Goal: Transaction & Acquisition: Purchase product/service

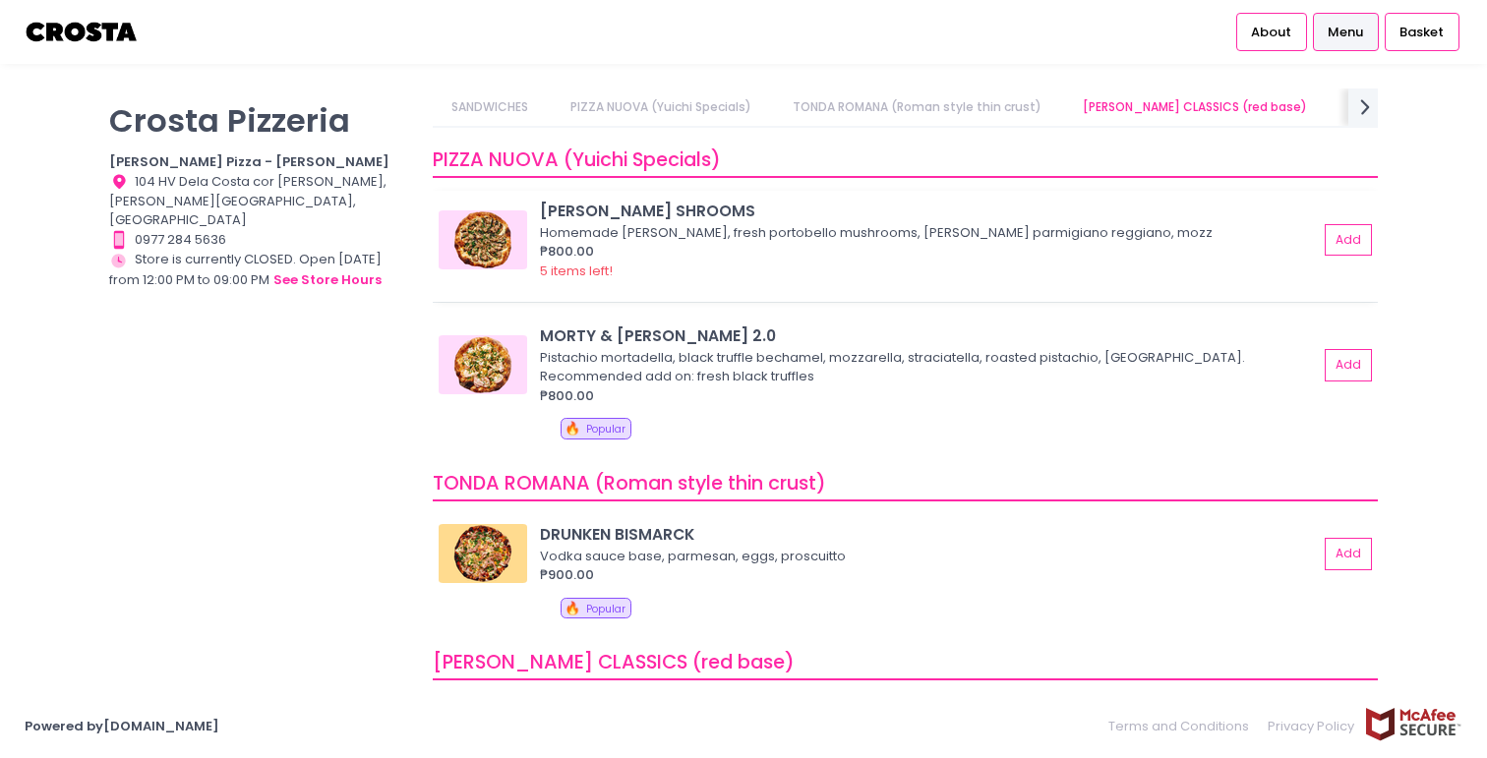
scroll to position [168, 0]
click at [131, 42] on img at bounding box center [82, 32] width 115 height 34
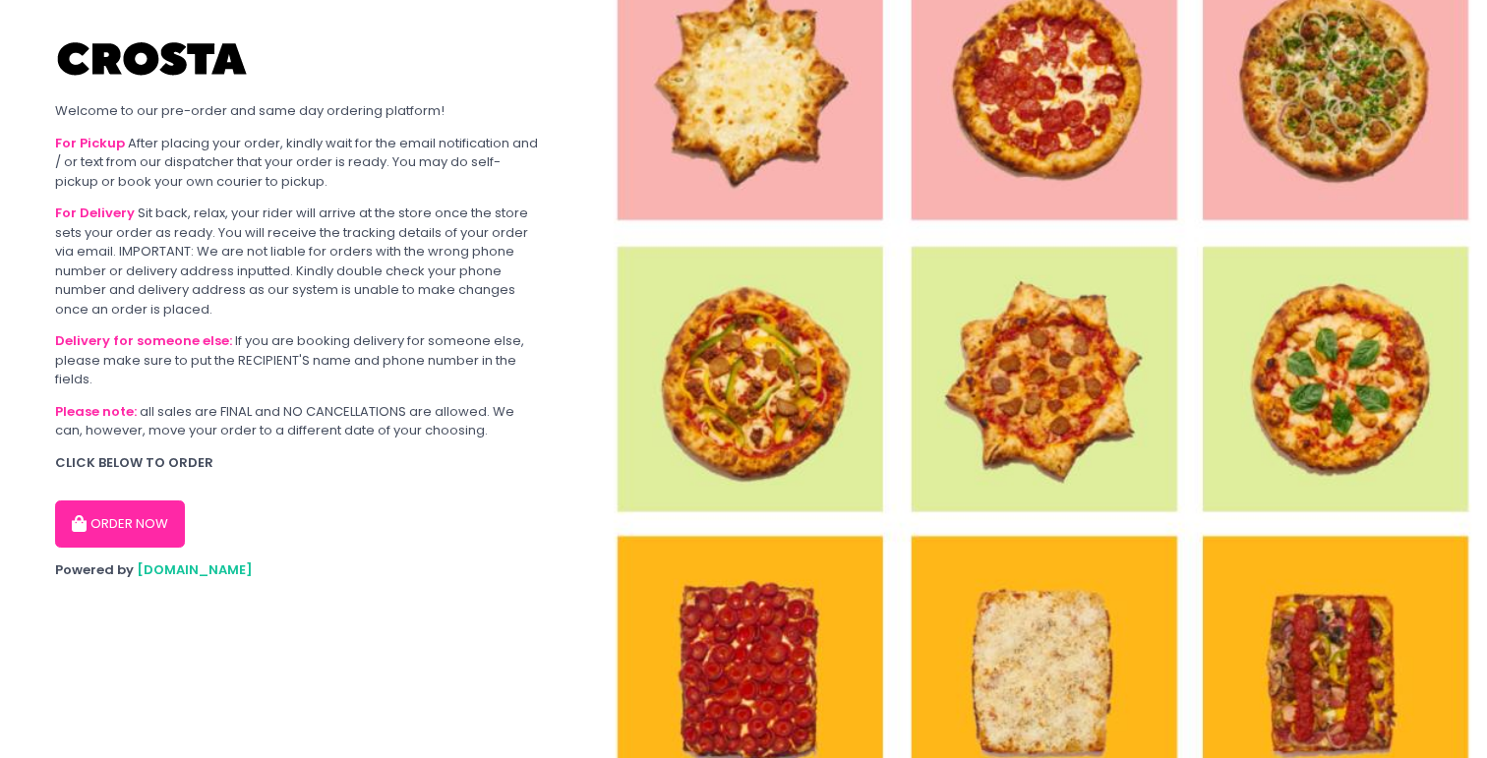
click at [158, 521] on button "ORDER NOW" at bounding box center [120, 524] width 130 height 47
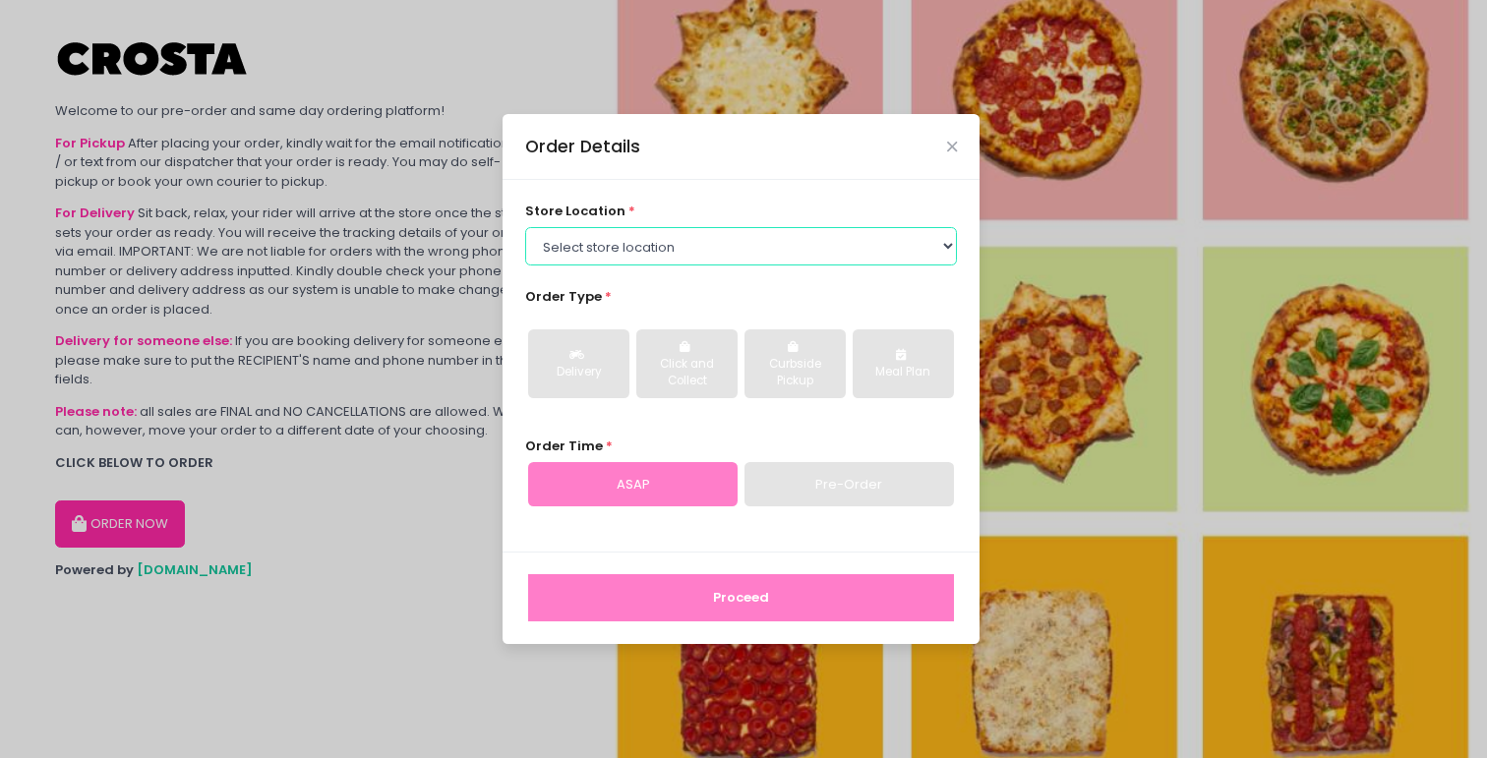
click at [692, 260] on select "Select store location [PERSON_NAME] Pizza - [PERSON_NAME] Pizza - [GEOGRAPHIC_D…" at bounding box center [741, 245] width 433 height 37
select select "5fabb2e53664a8677beaeb89"
click at [525, 227] on select "Select store location [PERSON_NAME] Pizza - [PERSON_NAME] Pizza - [GEOGRAPHIC_D…" at bounding box center [741, 245] width 433 height 37
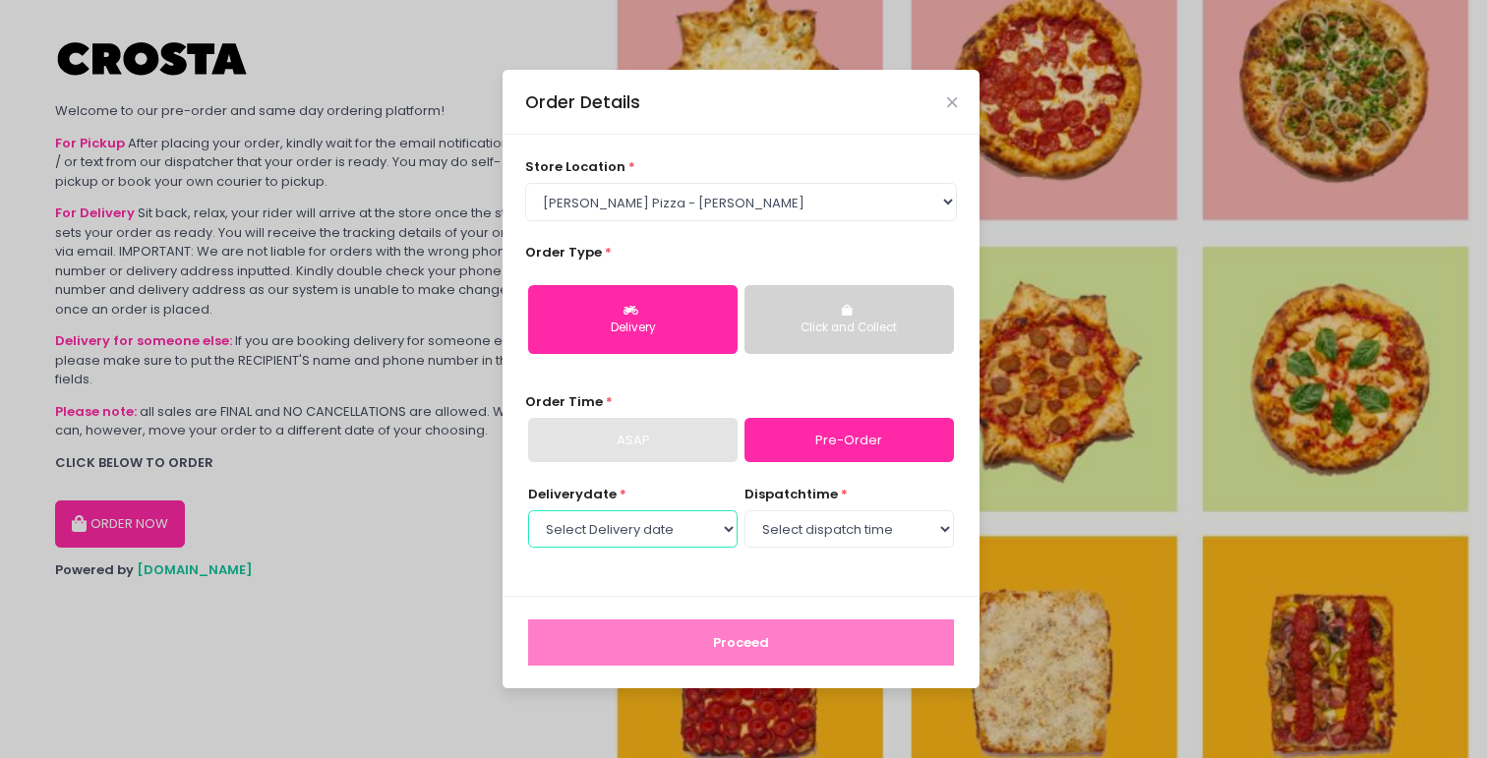
click at [674, 532] on select "Select Delivery date [DATE] [DATE] [DATE] [DATE] [DATE] [DATE]" at bounding box center [632, 528] width 209 height 37
select select "[DATE]"
click at [528, 510] on select "Select Delivery date [DATE] [DATE] [DATE] [DATE] [DATE] [DATE]" at bounding box center [632, 528] width 209 height 37
click at [875, 533] on select "Select dispatch time 12:00 PM - 12:30 PM 12:30 PM - 01:00 PM 01:00 PM - 01:30 P…" at bounding box center [849, 528] width 209 height 37
select select "12:00"
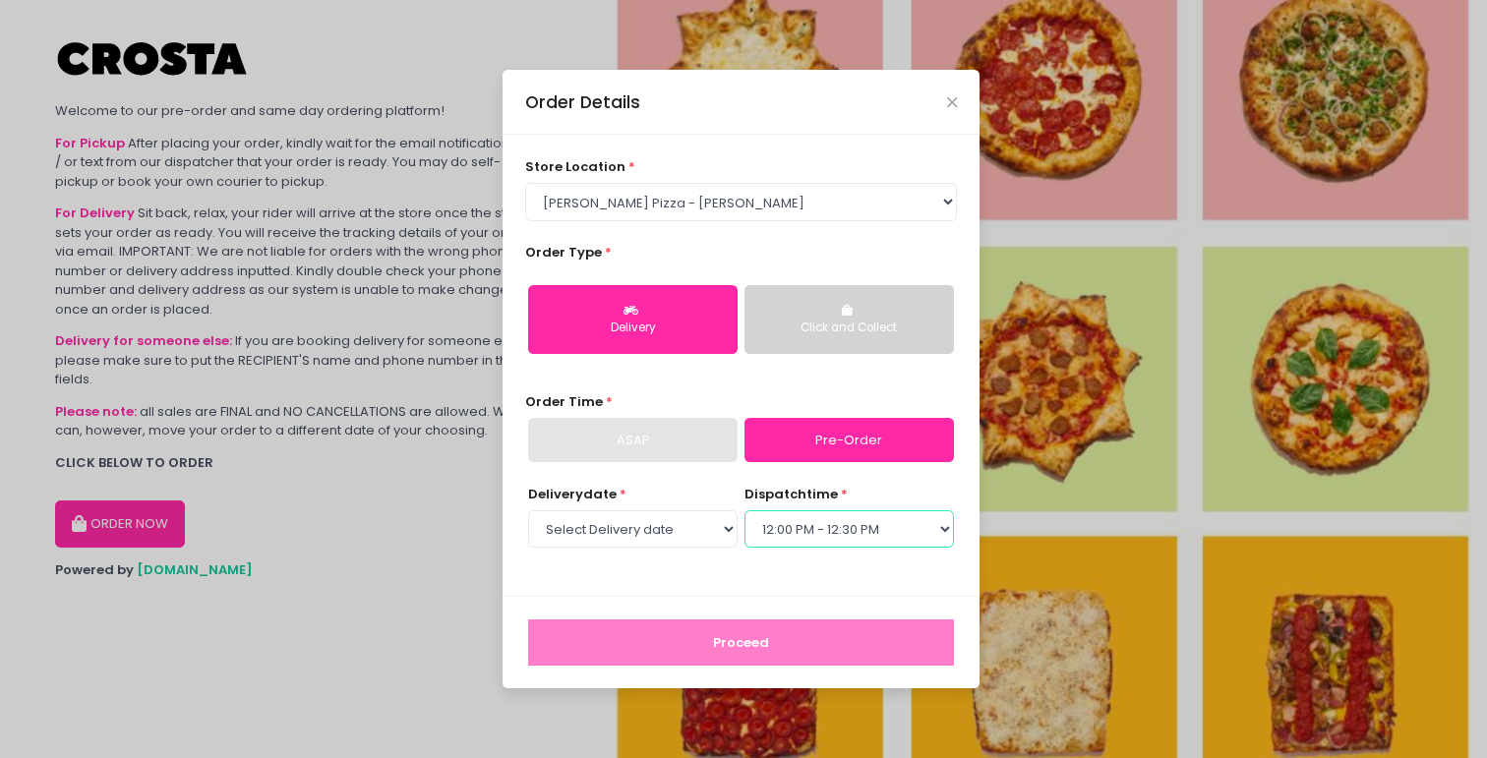
click at [745, 510] on select "Select dispatch time 12:00 PM - 12:30 PM 12:30 PM - 01:00 PM 01:00 PM - 01:30 P…" at bounding box center [849, 528] width 209 height 37
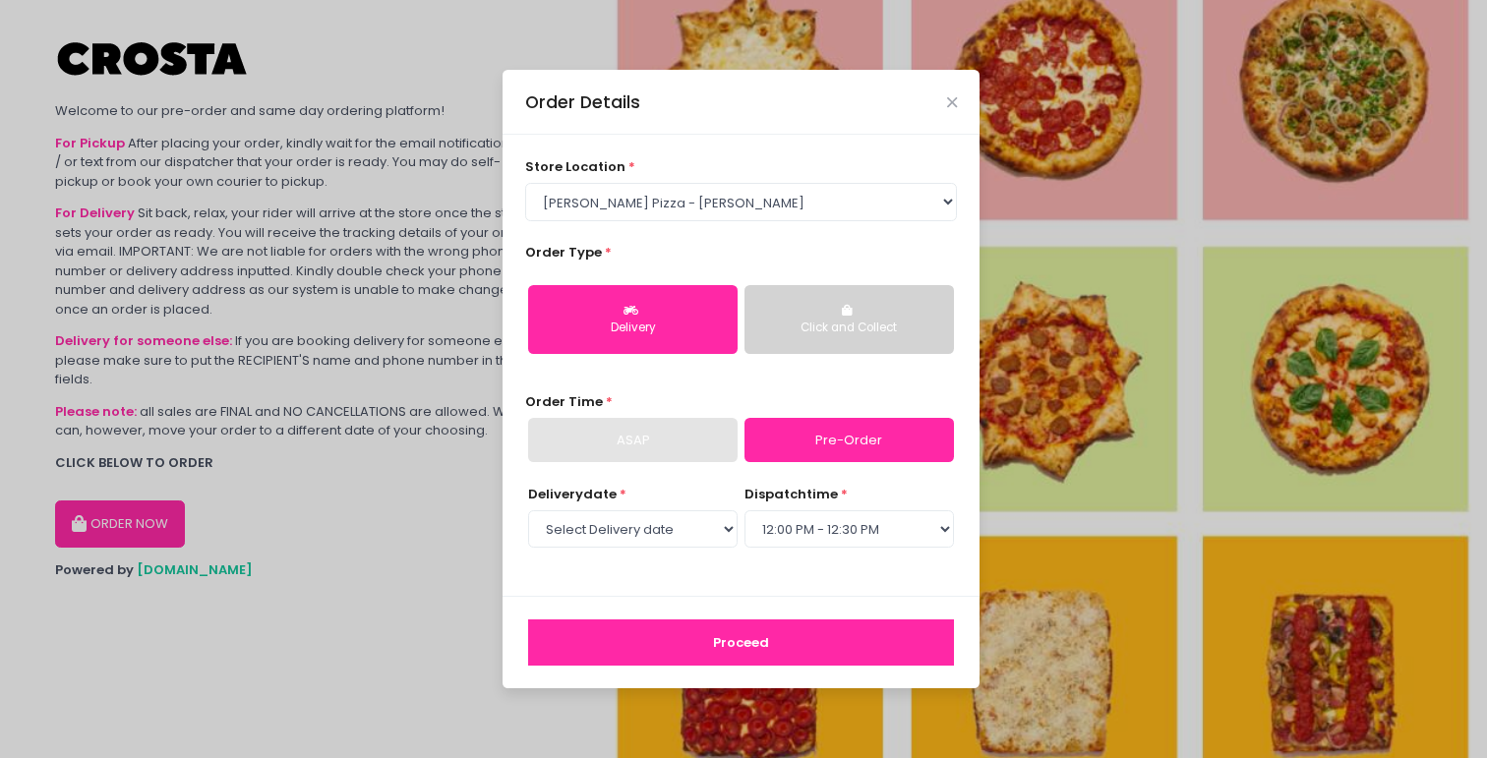
drag, startPoint x: 773, startPoint y: 645, endPoint x: 849, endPoint y: 624, distance: 78.8
click at [773, 645] on button "Proceed" at bounding box center [741, 643] width 426 height 47
